Goal: Task Accomplishment & Management: Use online tool/utility

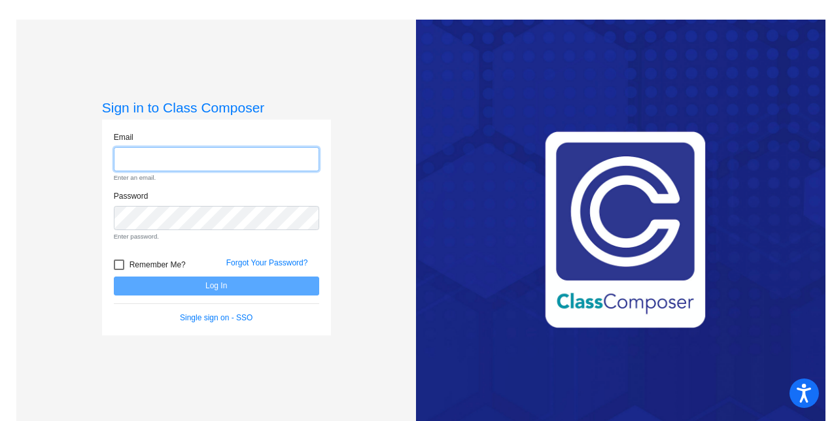
click at [225, 152] on input "email" at bounding box center [216, 159] width 205 height 24
type input "[EMAIL_ADDRESS][DOMAIN_NAME]"
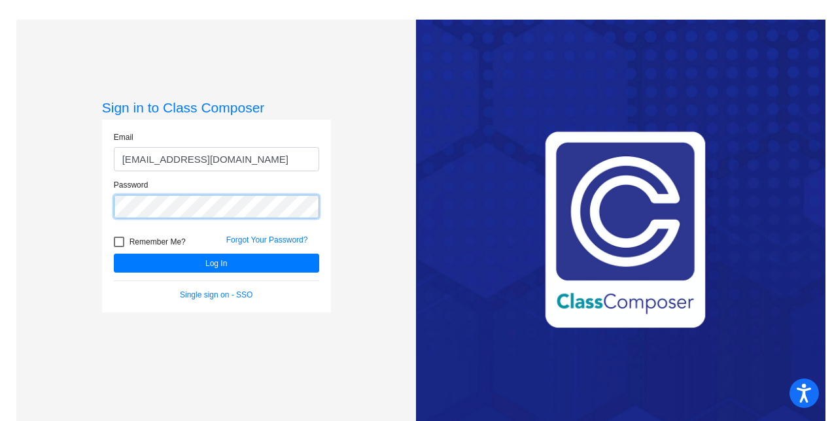
click at [114, 254] on button "Log In" at bounding box center [216, 263] width 205 height 19
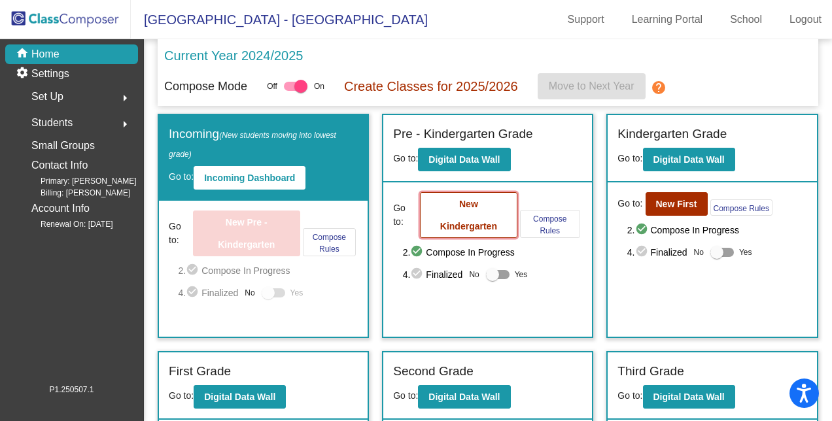
click at [454, 209] on button "New Kindergarten" at bounding box center [468, 215] width 97 height 46
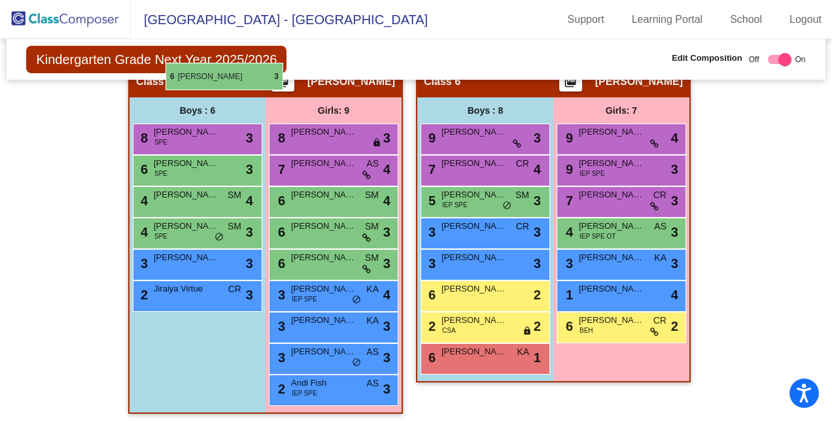
scroll to position [1230, 0]
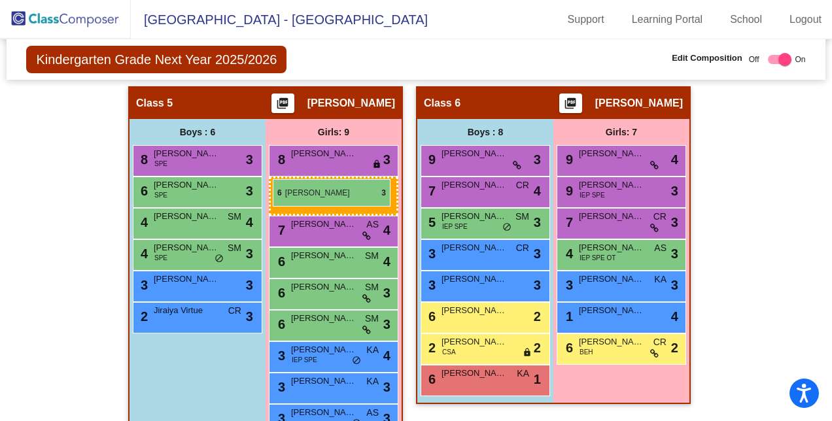
drag, startPoint x: 604, startPoint y: 260, endPoint x: 273, endPoint y: 179, distance: 340.6
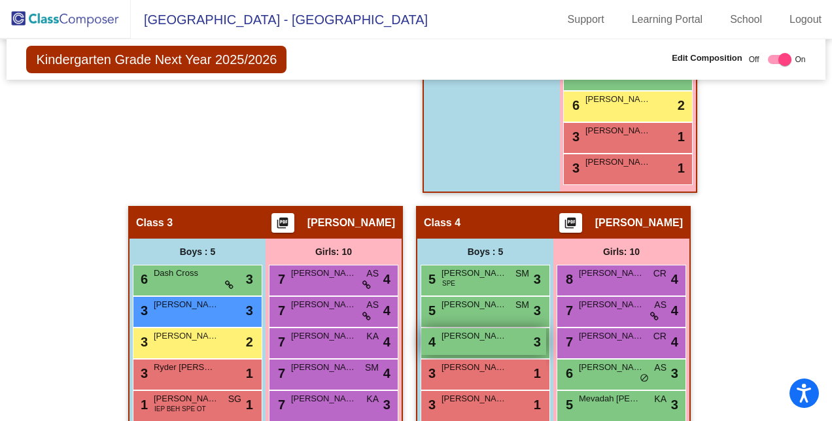
scroll to position [576, 0]
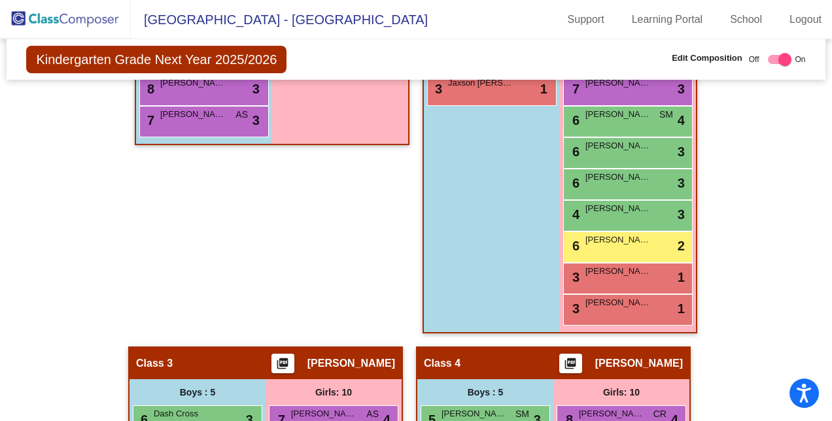
click at [200, 19] on span "[GEOGRAPHIC_DATA] - [GEOGRAPHIC_DATA]" at bounding box center [279, 19] width 297 height 21
click at [69, 23] on img at bounding box center [65, 19] width 131 height 39
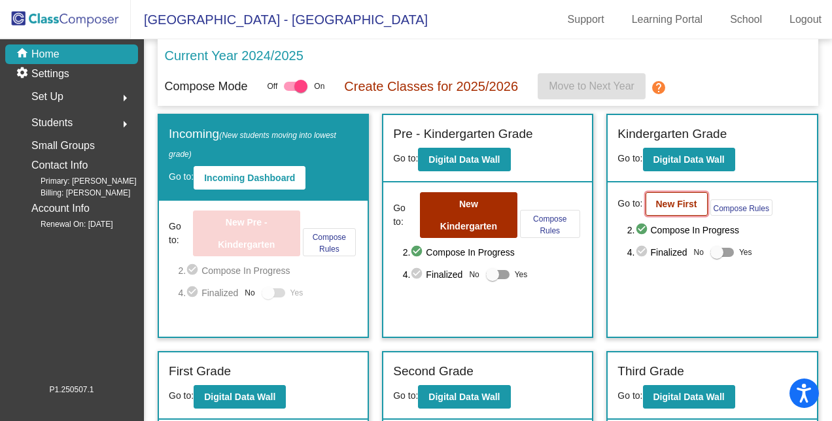
click at [646, 200] on button "New First" at bounding box center [677, 204] width 62 height 24
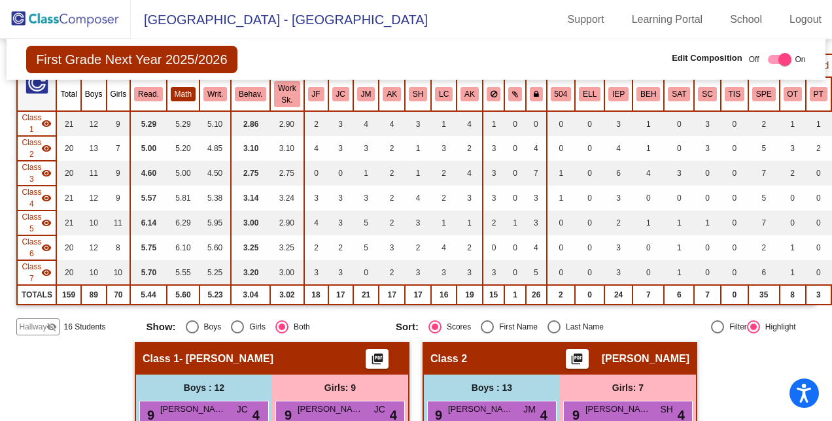
scroll to position [151, 0]
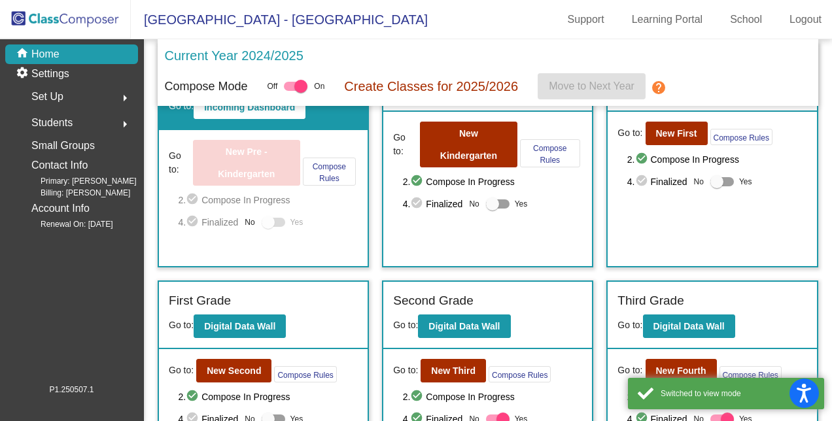
scroll to position [196, 0]
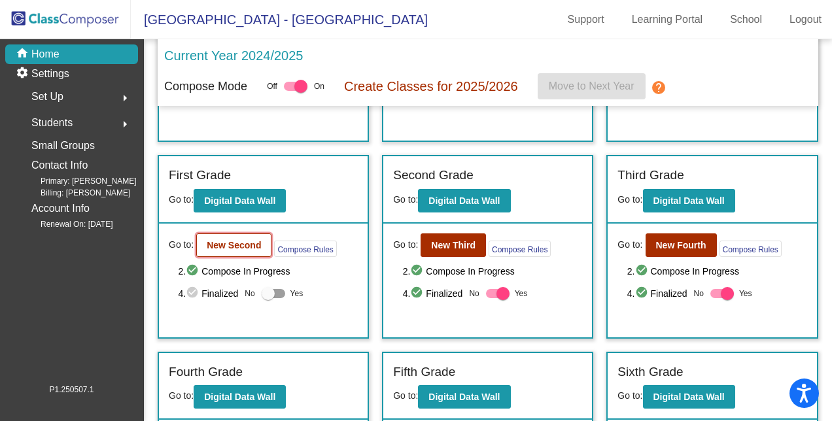
click at [218, 248] on b "New Second" at bounding box center [234, 245] width 54 height 10
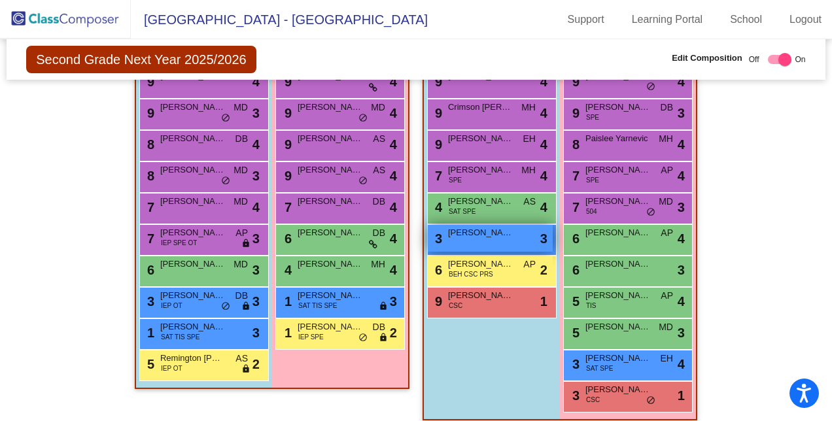
scroll to position [523, 0]
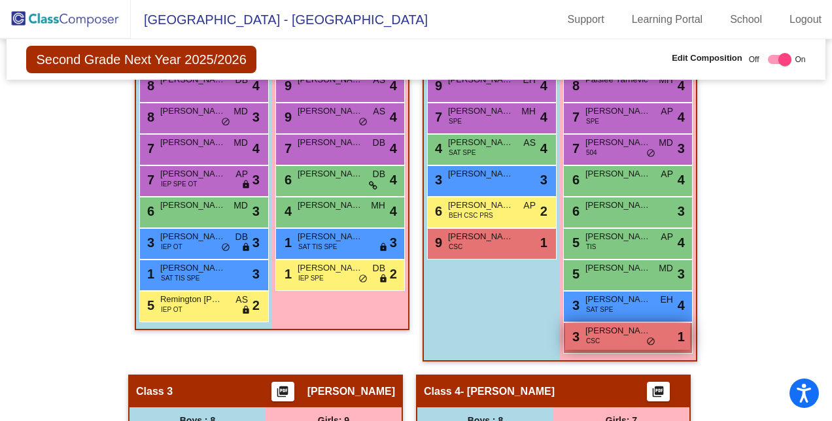
click at [604, 333] on span "[PERSON_NAME]" at bounding box center [617, 330] width 65 height 13
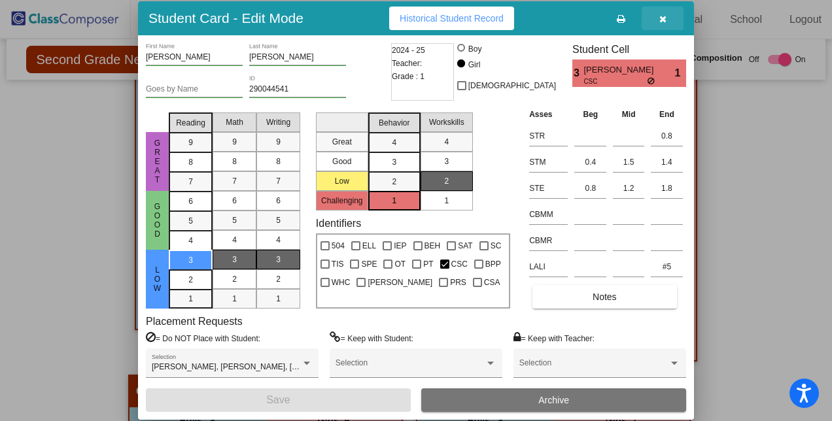
click at [663, 18] on icon "button" at bounding box center [662, 18] width 7 height 9
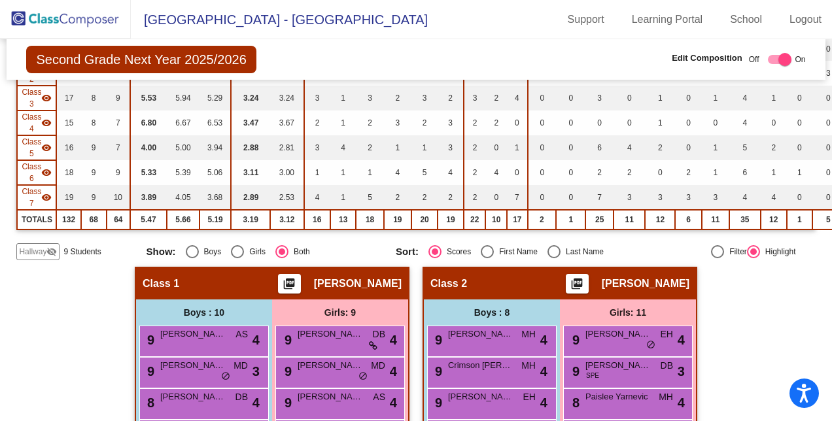
scroll to position [0, 0]
